Goal: Task Accomplishment & Management: Complete application form

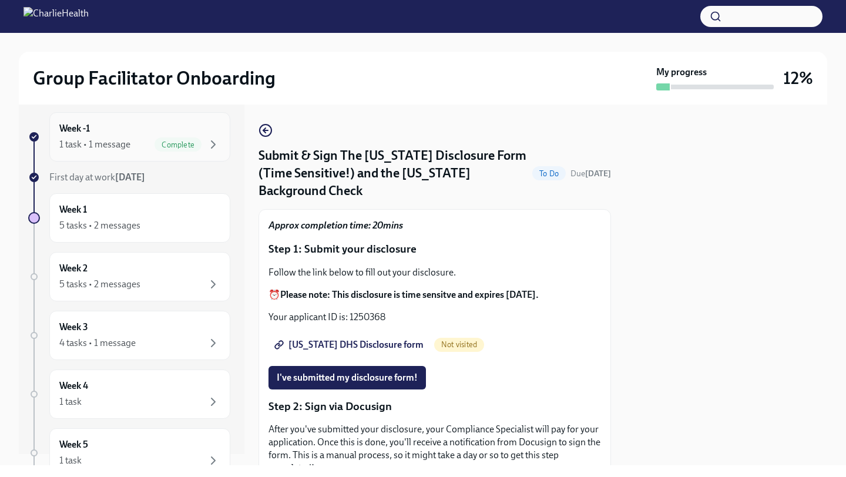
scroll to position [12, 0]
click at [156, 206] on div "Week 1 5 tasks • 2 messages" at bounding box center [139, 216] width 161 height 29
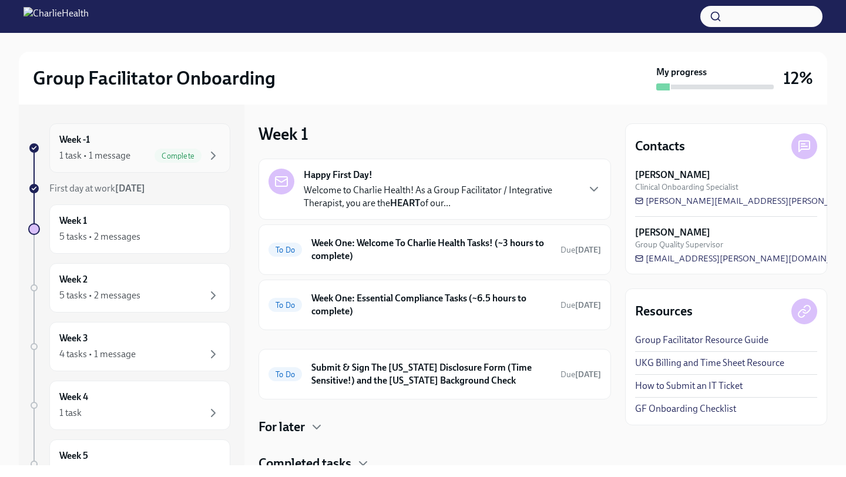
click at [187, 143] on div "Week -1 1 task • 1 message Complete" at bounding box center [139, 147] width 161 height 29
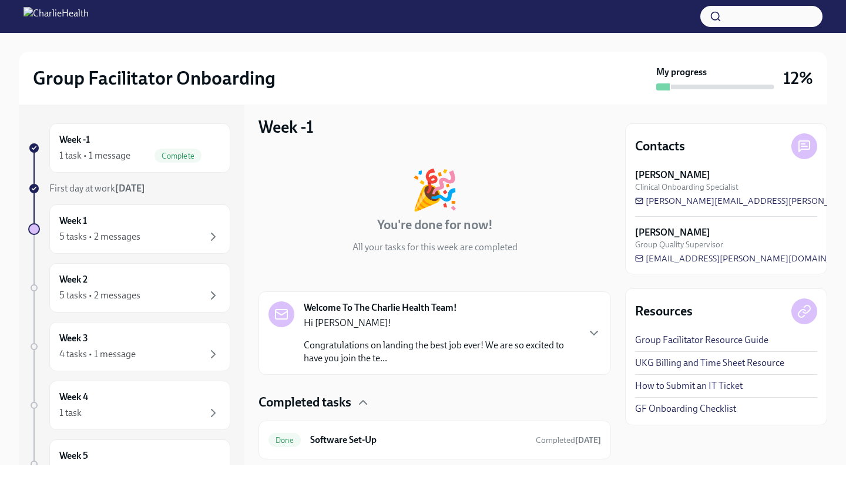
scroll to position [39, 0]
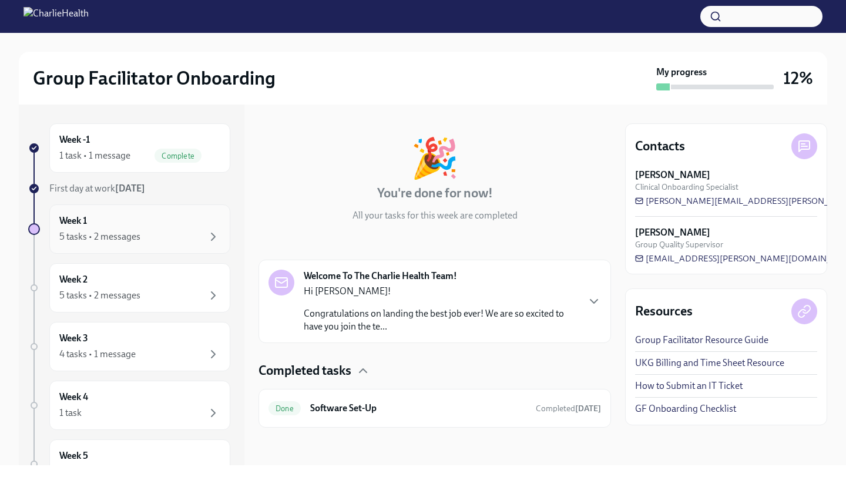
click at [160, 219] on div "Week 1 5 tasks • 2 messages" at bounding box center [139, 229] width 161 height 29
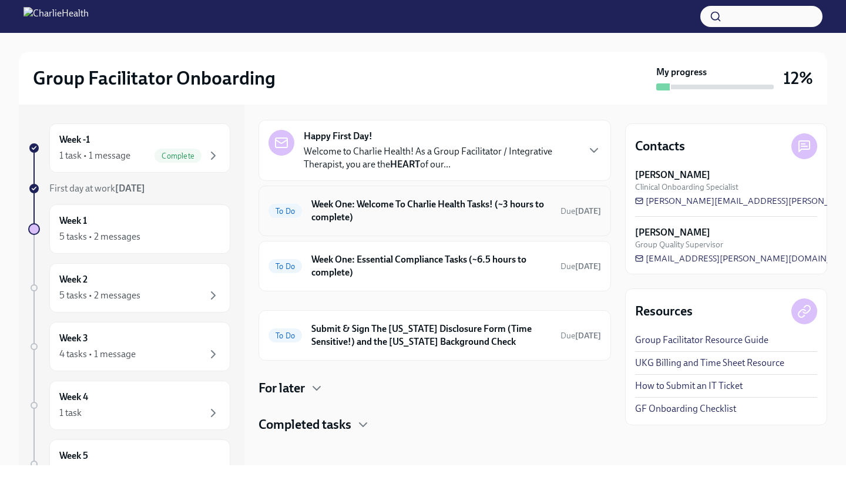
click at [500, 216] on h6 "Week One: Welcome To Charlie Health Tasks! (~3 hours to complete)" at bounding box center [432, 211] width 240 height 26
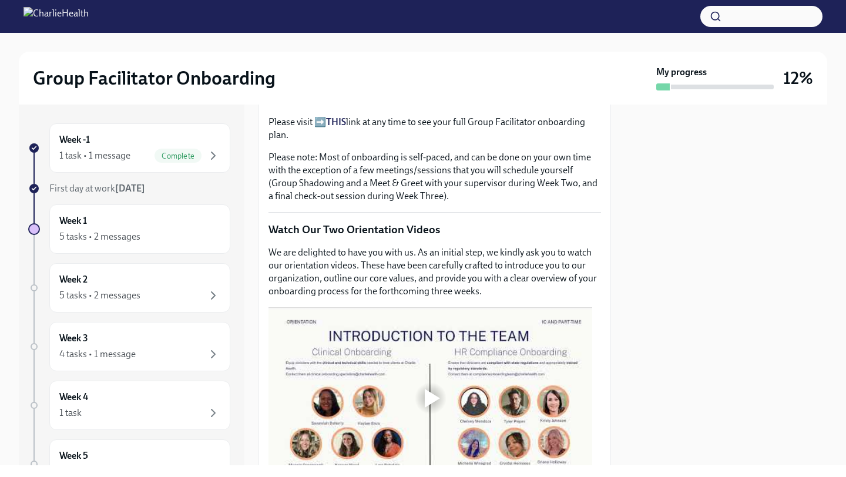
scroll to position [396, 0]
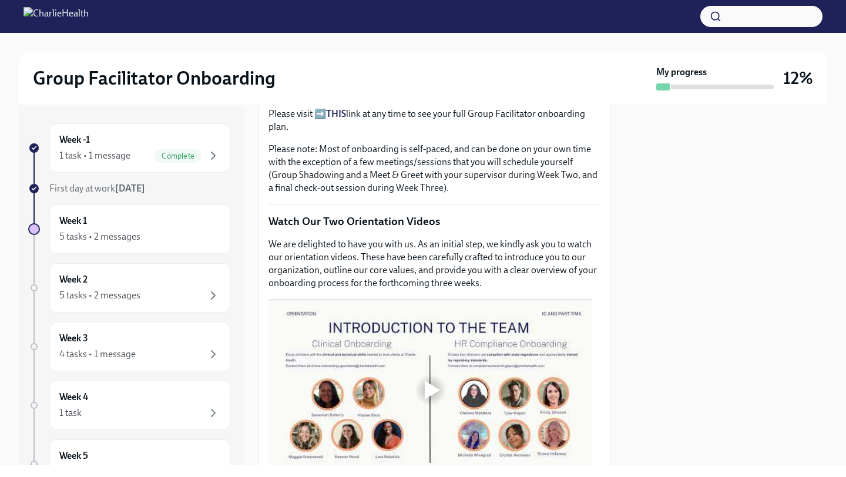
click at [418, 389] on div at bounding box center [431, 390] width 38 height 38
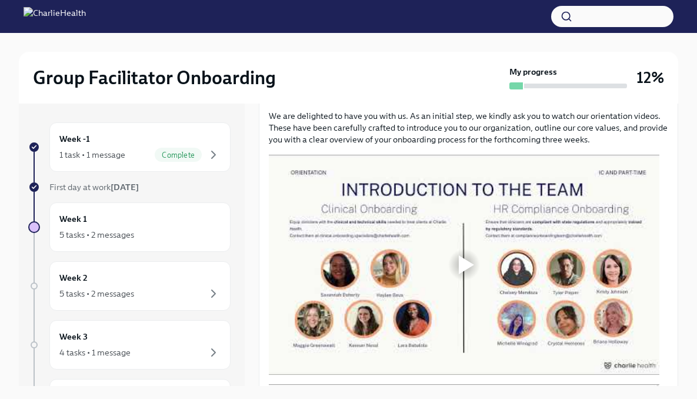
scroll to position [527, 0]
click at [470, 257] on div at bounding box center [465, 264] width 15 height 19
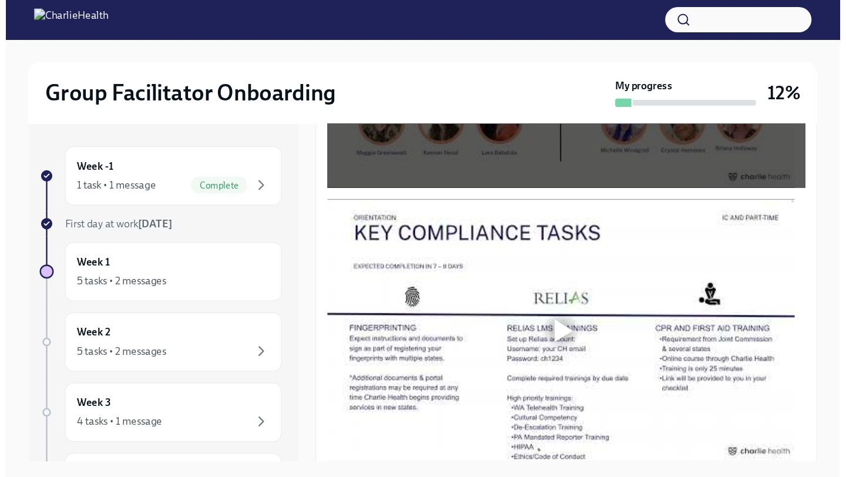
scroll to position [806, 0]
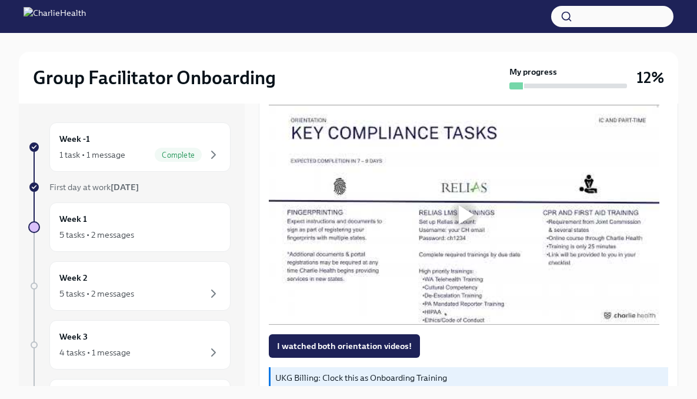
click at [482, 207] on div at bounding box center [464, 215] width 38 height 38
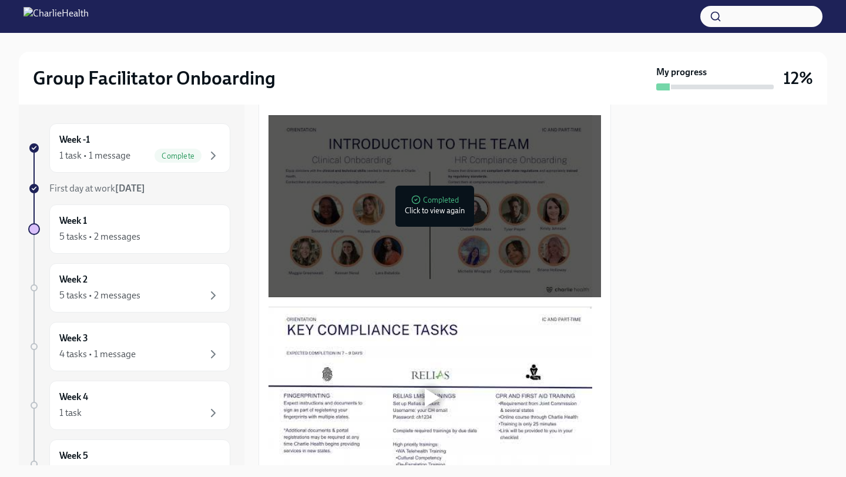
scroll to position [627, 0]
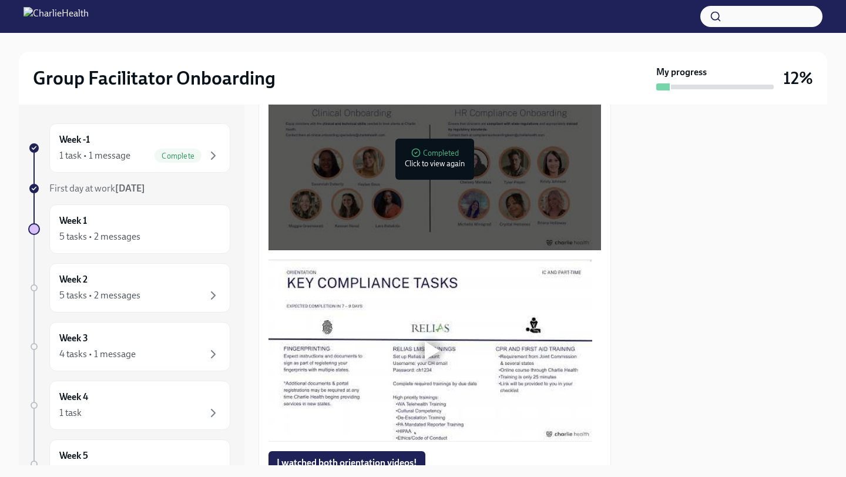
click at [429, 349] on div at bounding box center [432, 350] width 15 height 19
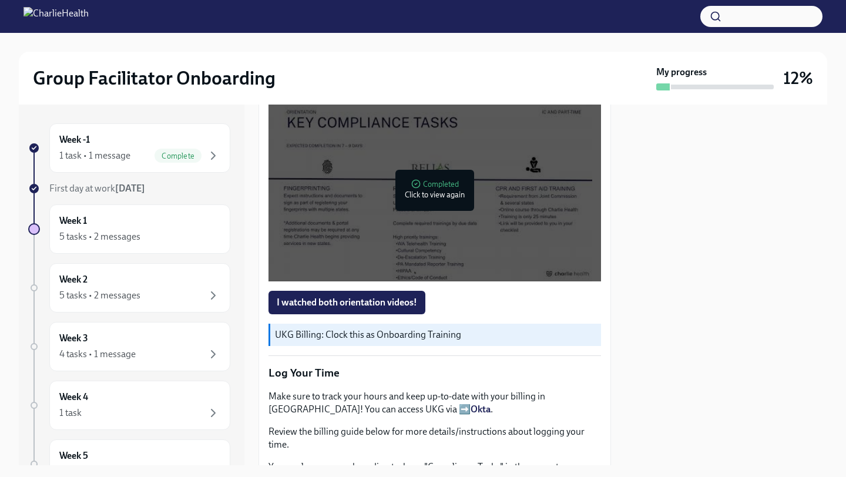
scroll to position [801, 0]
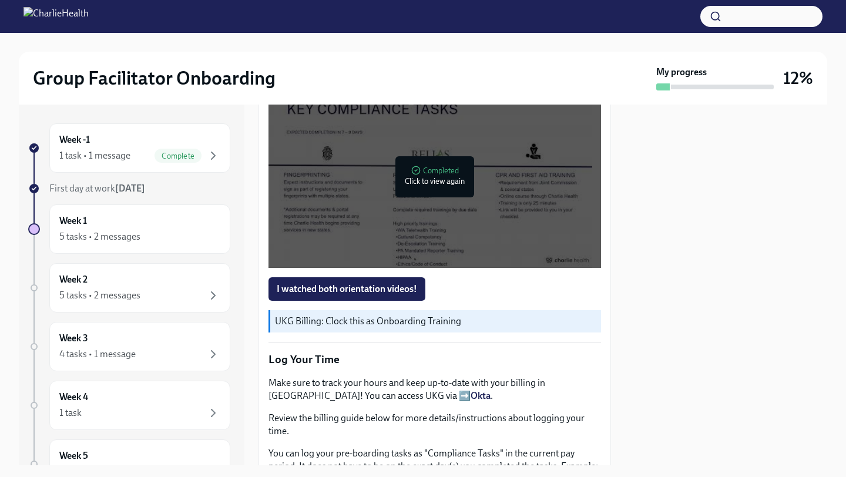
click at [413, 286] on span "I watched both orientation videos!" at bounding box center [347, 289] width 140 height 12
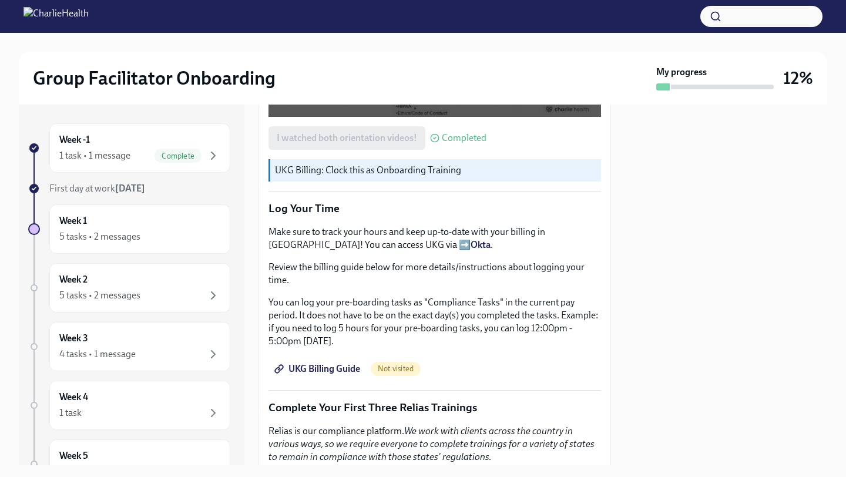
scroll to position [955, 0]
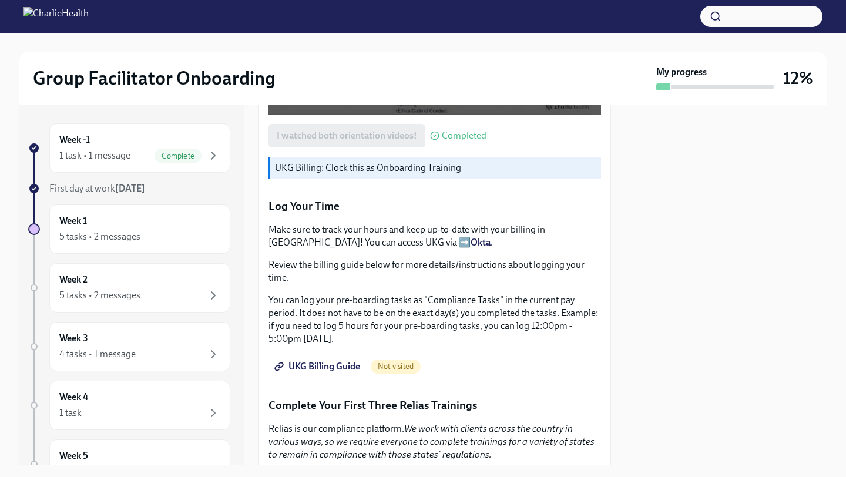
click at [349, 363] on span "UKG Billing Guide" at bounding box center [318, 367] width 83 height 12
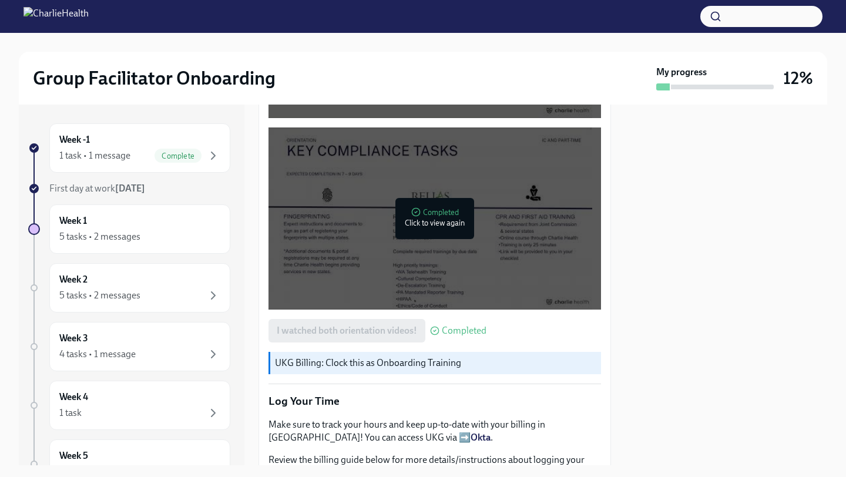
scroll to position [910, 0]
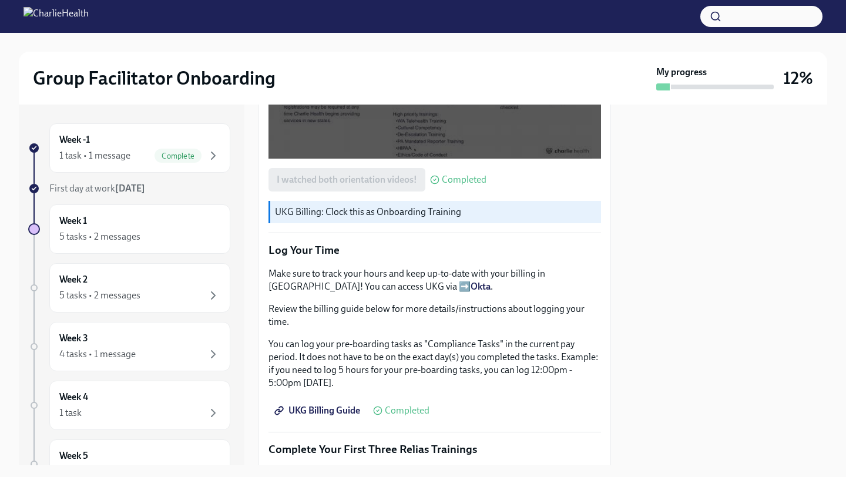
click at [331, 405] on span "UKG Billing Guide" at bounding box center [318, 411] width 83 height 12
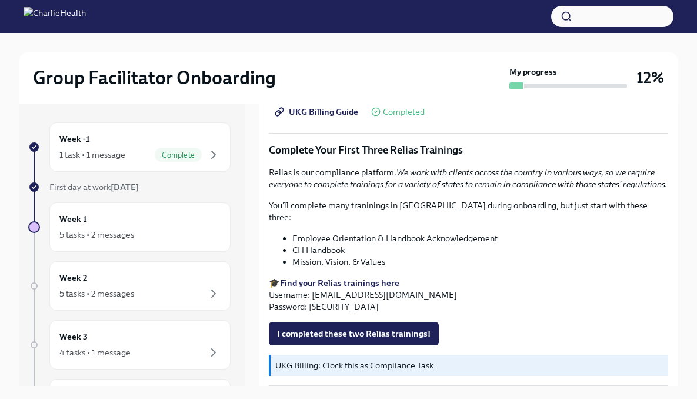
scroll to position [1233, 0]
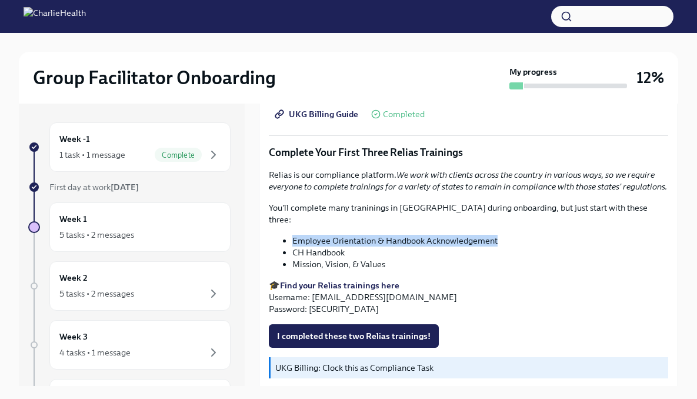
drag, startPoint x: 499, startPoint y: 236, endPoint x: 298, endPoint y: 227, distance: 201.2
click at [298, 227] on div "Relias is our compliance platform. We work with clients across the country in v…" at bounding box center [468, 242] width 399 height 146
copy li "Employee Orientation & Handbook Acknowledgement"
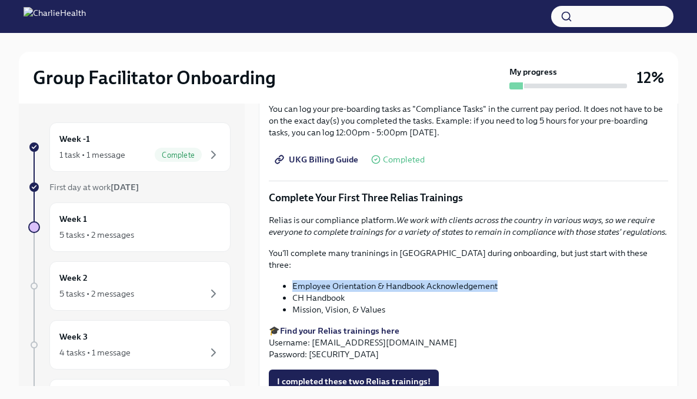
scroll to position [1190, 0]
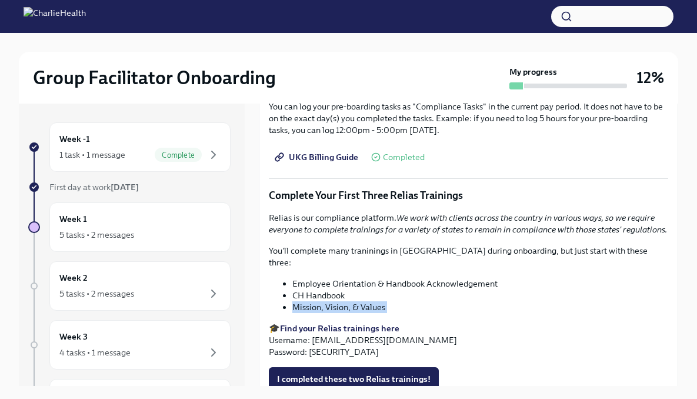
drag, startPoint x: 400, startPoint y: 310, endPoint x: 295, endPoint y: 302, distance: 104.9
click at [295, 302] on div "Relias is our compliance platform. We work with clients across the country in v…" at bounding box center [468, 285] width 399 height 146
copy div "Mission, Vision, & Values"
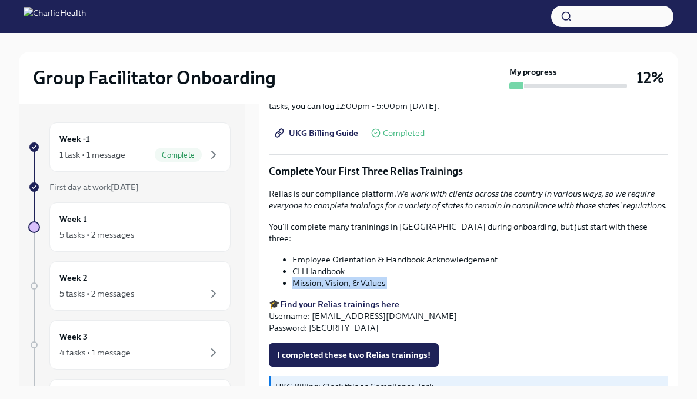
scroll to position [1217, 0]
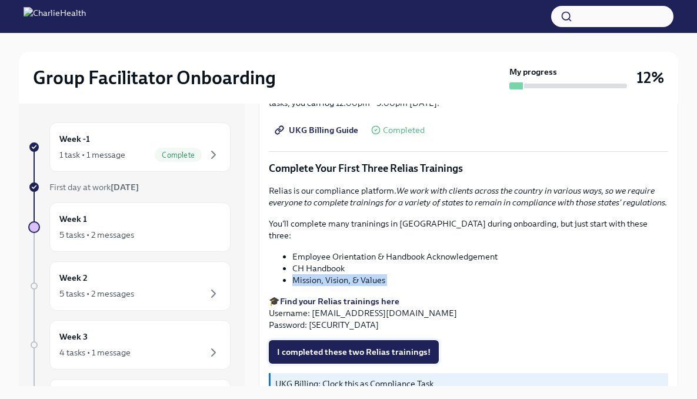
click at [400, 346] on span "I completed these two Relias trainings!" at bounding box center [353, 352] width 153 height 12
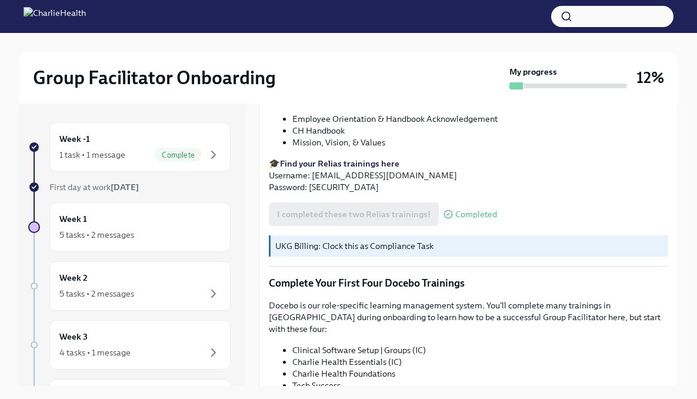
scroll to position [1354, 0]
click at [413, 243] on p "UKG Billing: Clock this as Compliance Task" at bounding box center [469, 247] width 388 height 12
click at [381, 245] on p "UKG Billing: Clock this as Compliance Task" at bounding box center [469, 247] width 388 height 12
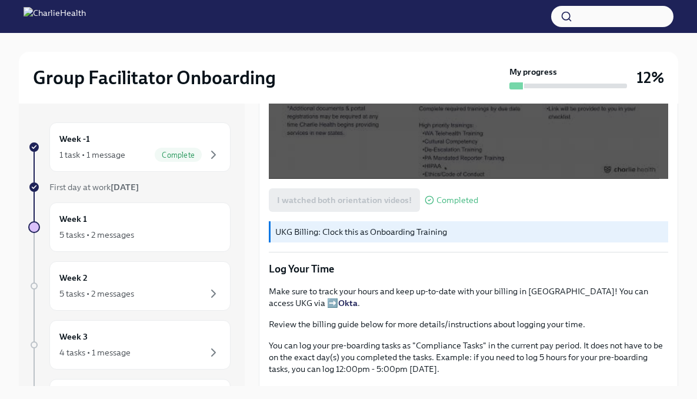
scroll to position [978, 0]
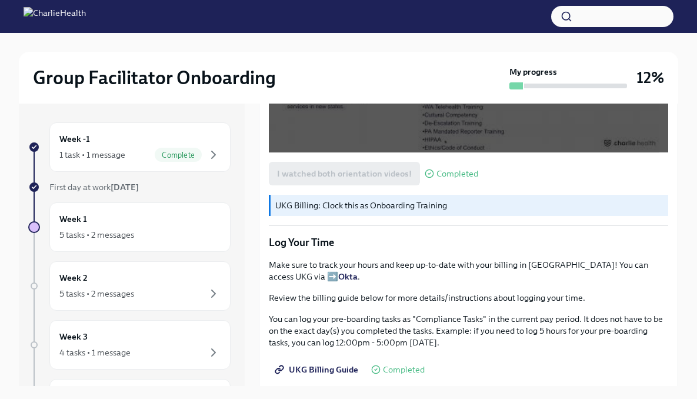
click at [412, 204] on p "UKG Billing: Clock this as Onboarding Training" at bounding box center [469, 205] width 388 height 12
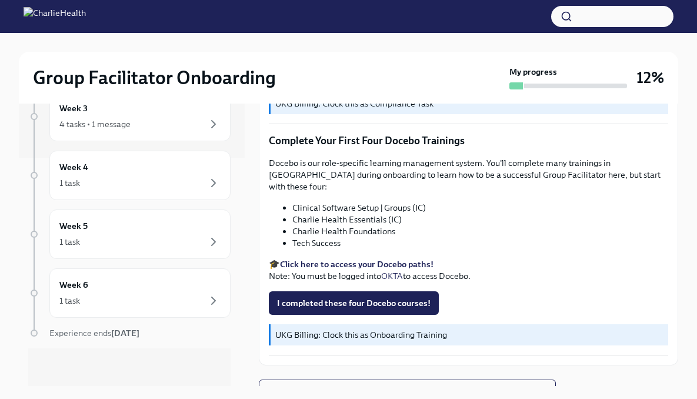
scroll to position [0, 0]
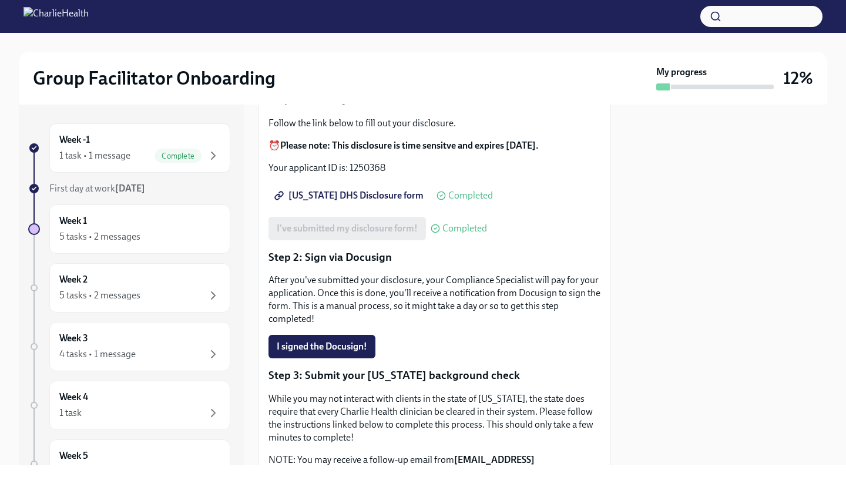
scroll to position [151, 0]
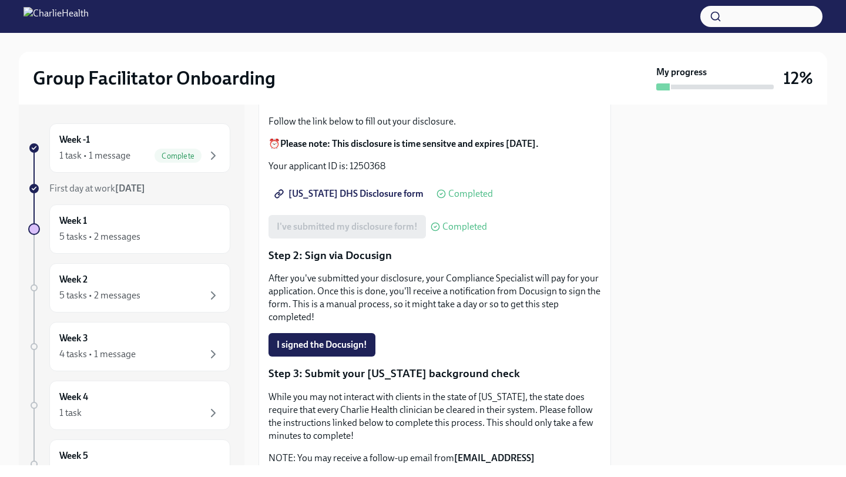
click at [384, 188] on span "Utah DHS Disclosure form" at bounding box center [350, 194] width 147 height 12
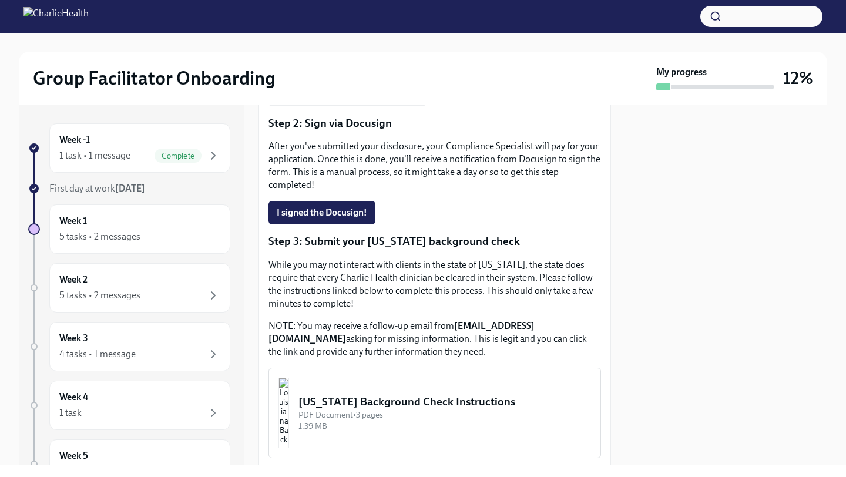
scroll to position [317, 0]
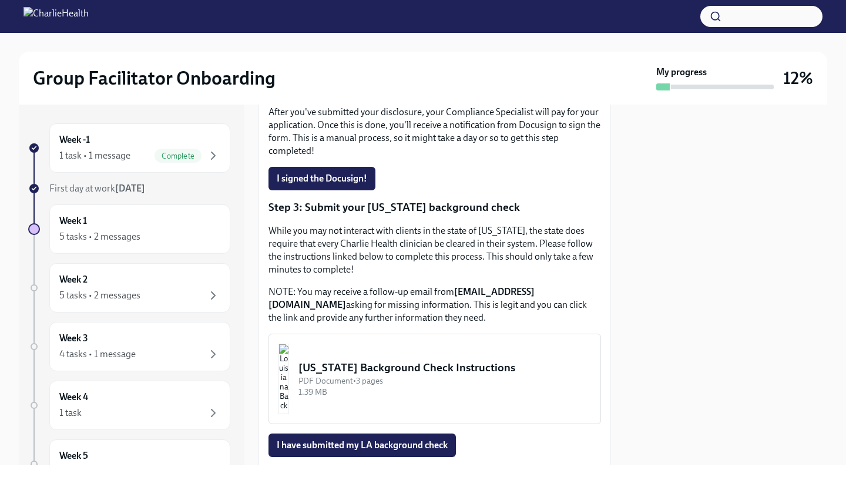
click at [514, 376] on div "PDF Document • 3 pages" at bounding box center [445, 381] width 293 height 11
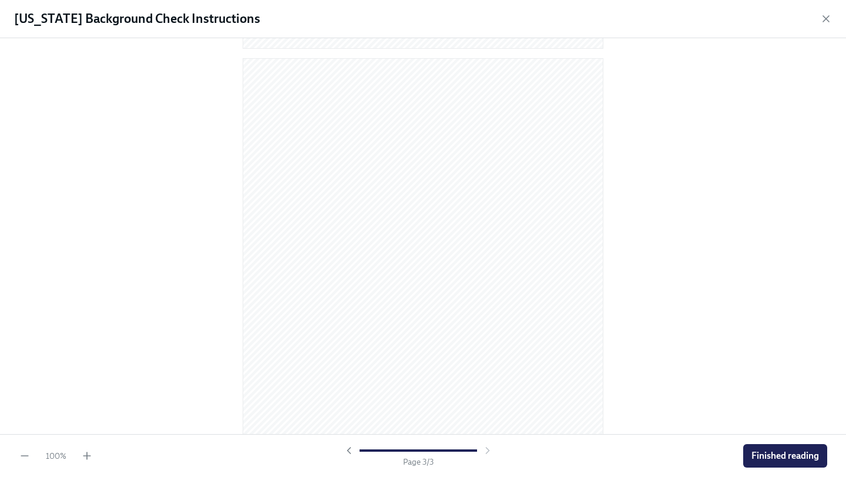
scroll to position [1042, 0]
click at [812, 463] on button "Finished reading" at bounding box center [786, 456] width 84 height 24
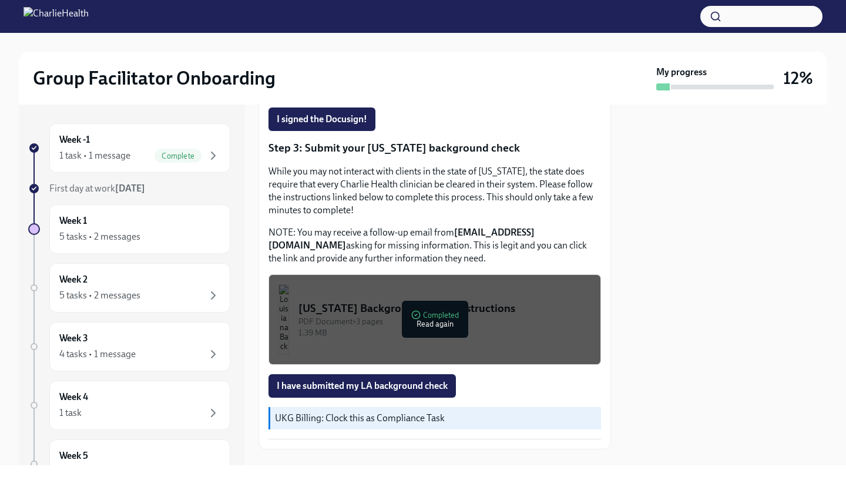
scroll to position [381, 0]
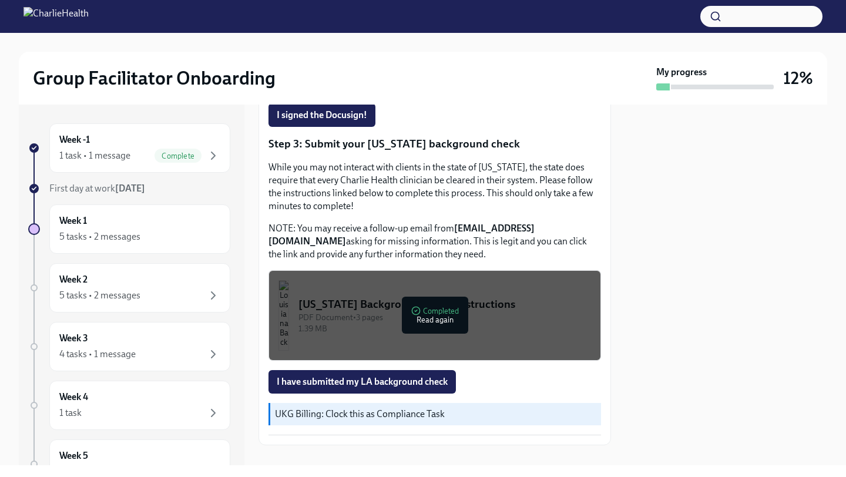
click at [507, 323] on div "1.39 MB" at bounding box center [445, 328] width 293 height 11
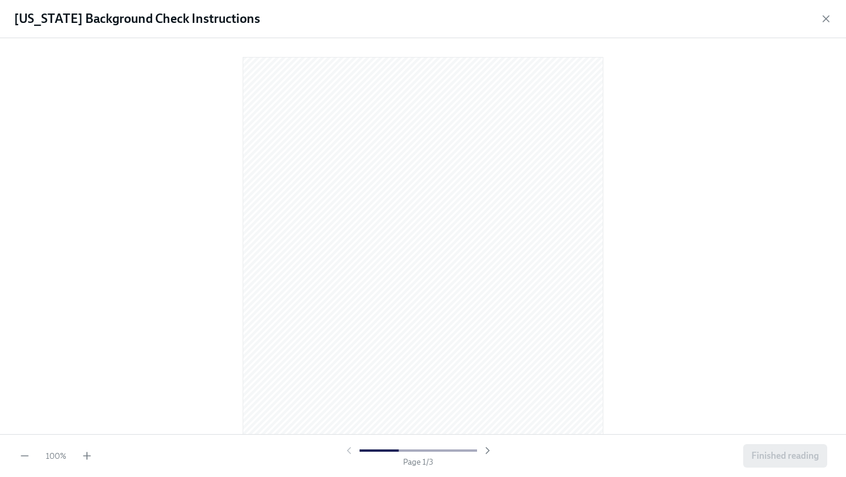
click at [99, 463] on div "Page 1 / 3" at bounding box center [418, 456] width 641 height 23
click at [95, 462] on div "100 % Page 1 / 3 Finished reading" at bounding box center [423, 455] width 846 height 43
click at [84, 454] on icon "button" at bounding box center [87, 456] width 12 height 12
click at [84, 455] on icon "button" at bounding box center [87, 456] width 12 height 12
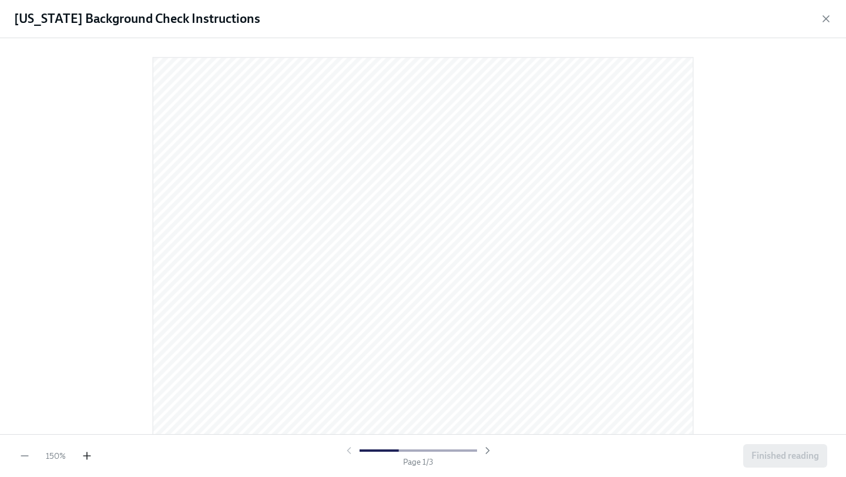
click at [89, 459] on icon "button" at bounding box center [87, 456] width 12 height 12
